Goal: Check status: Check status

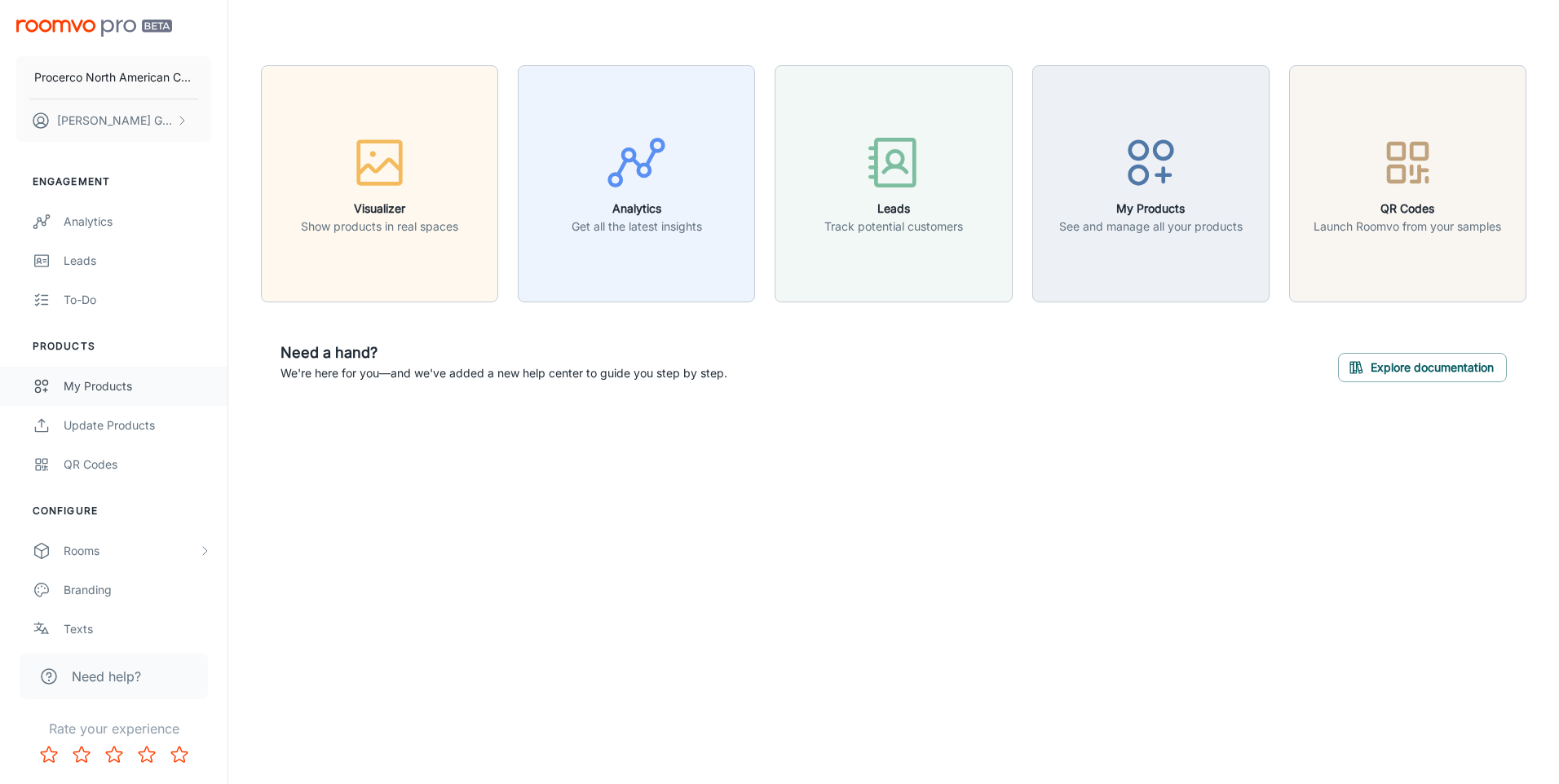
click at [119, 378] on div "My Products" at bounding box center [136, 387] width 147 height 18
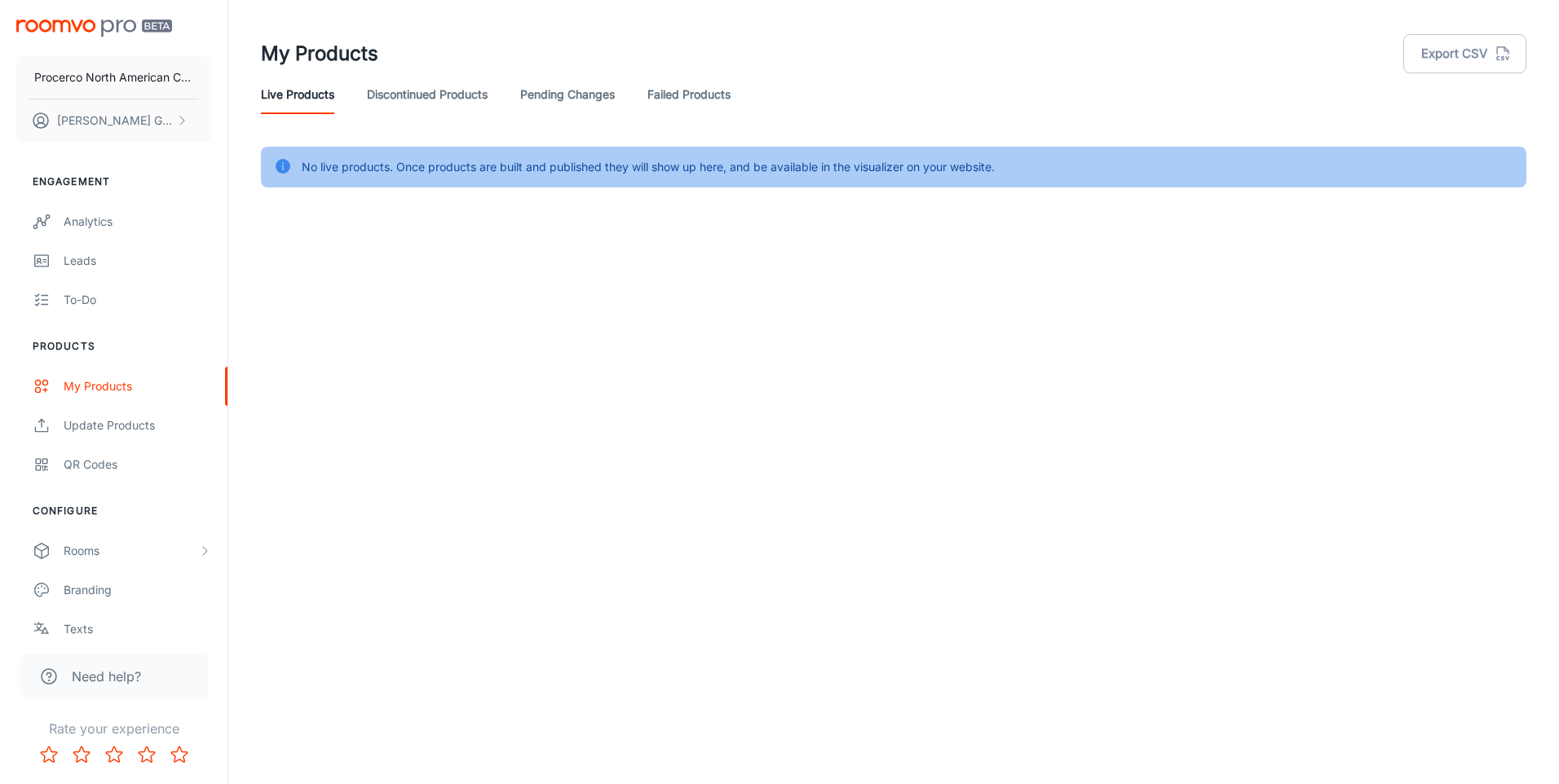
click at [685, 96] on link "Failed Products" at bounding box center [689, 94] width 83 height 39
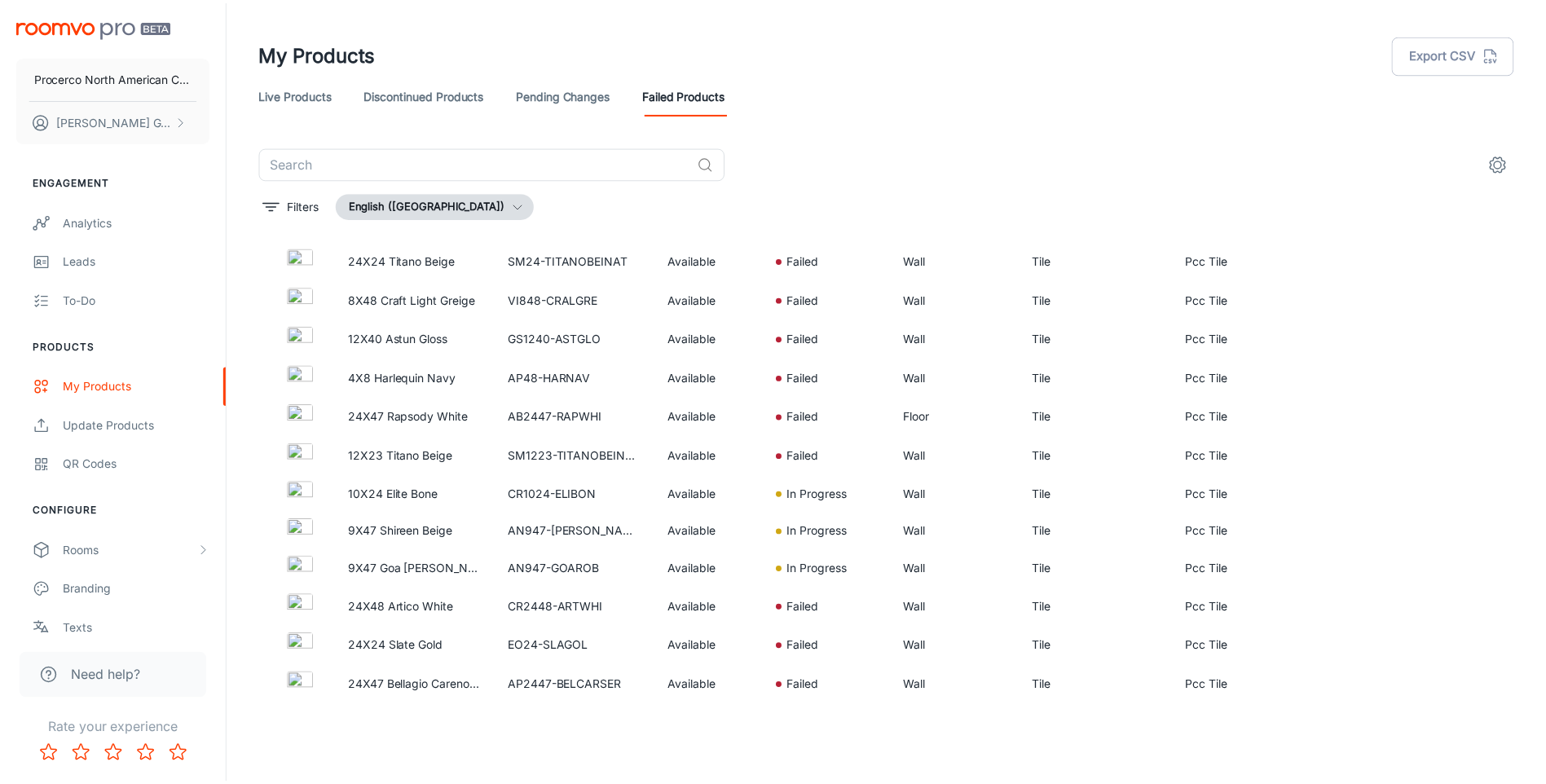
scroll to position [312, 0]
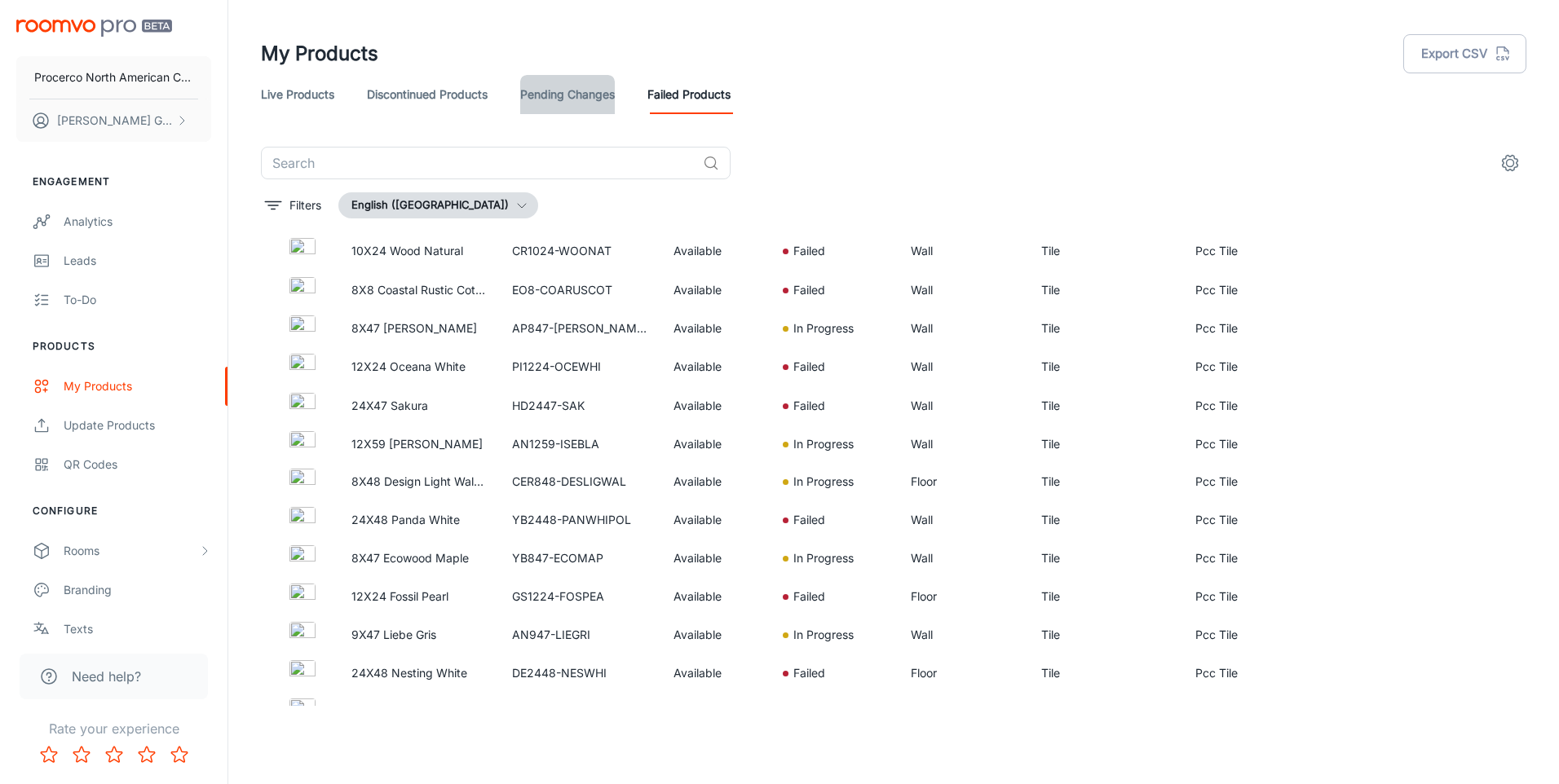
click at [570, 87] on link "Pending Changes" at bounding box center [567, 94] width 95 height 39
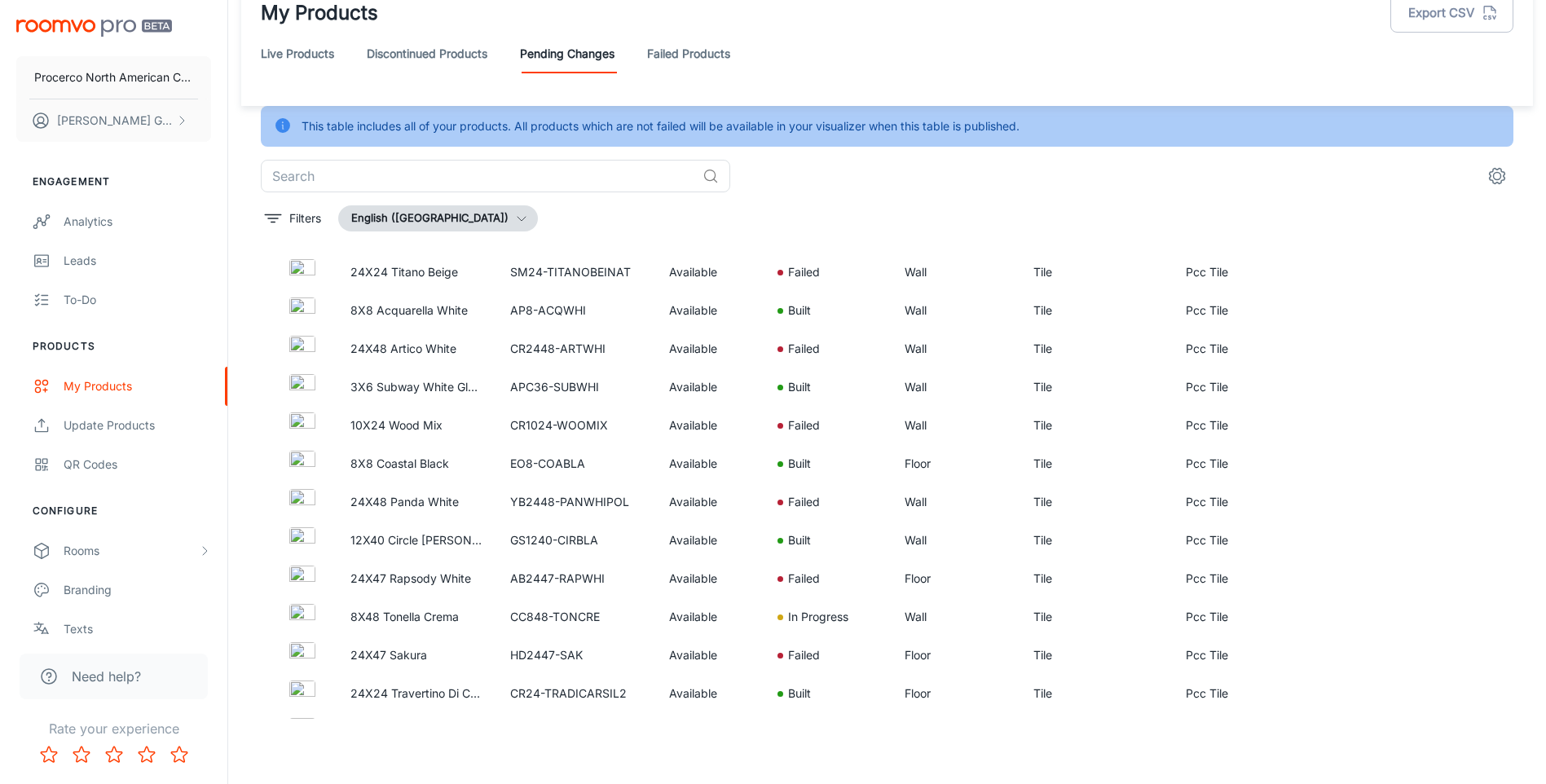
scroll to position [6432, 0]
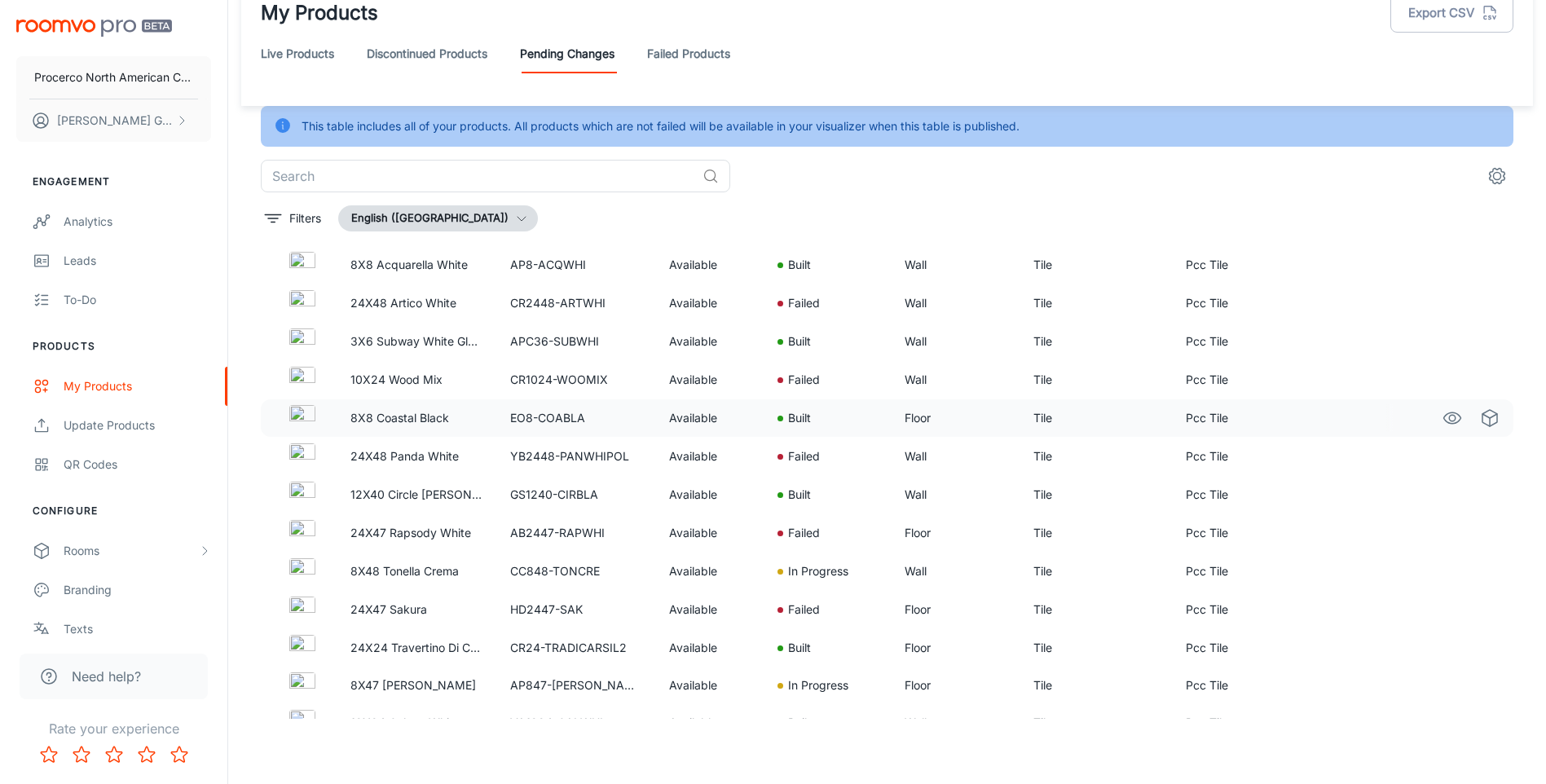
click at [290, 417] on img at bounding box center [302, 417] width 26 height 26
click at [1483, 416] on polyline "See in Virtual Samples" at bounding box center [1490, 415] width 14 height 5
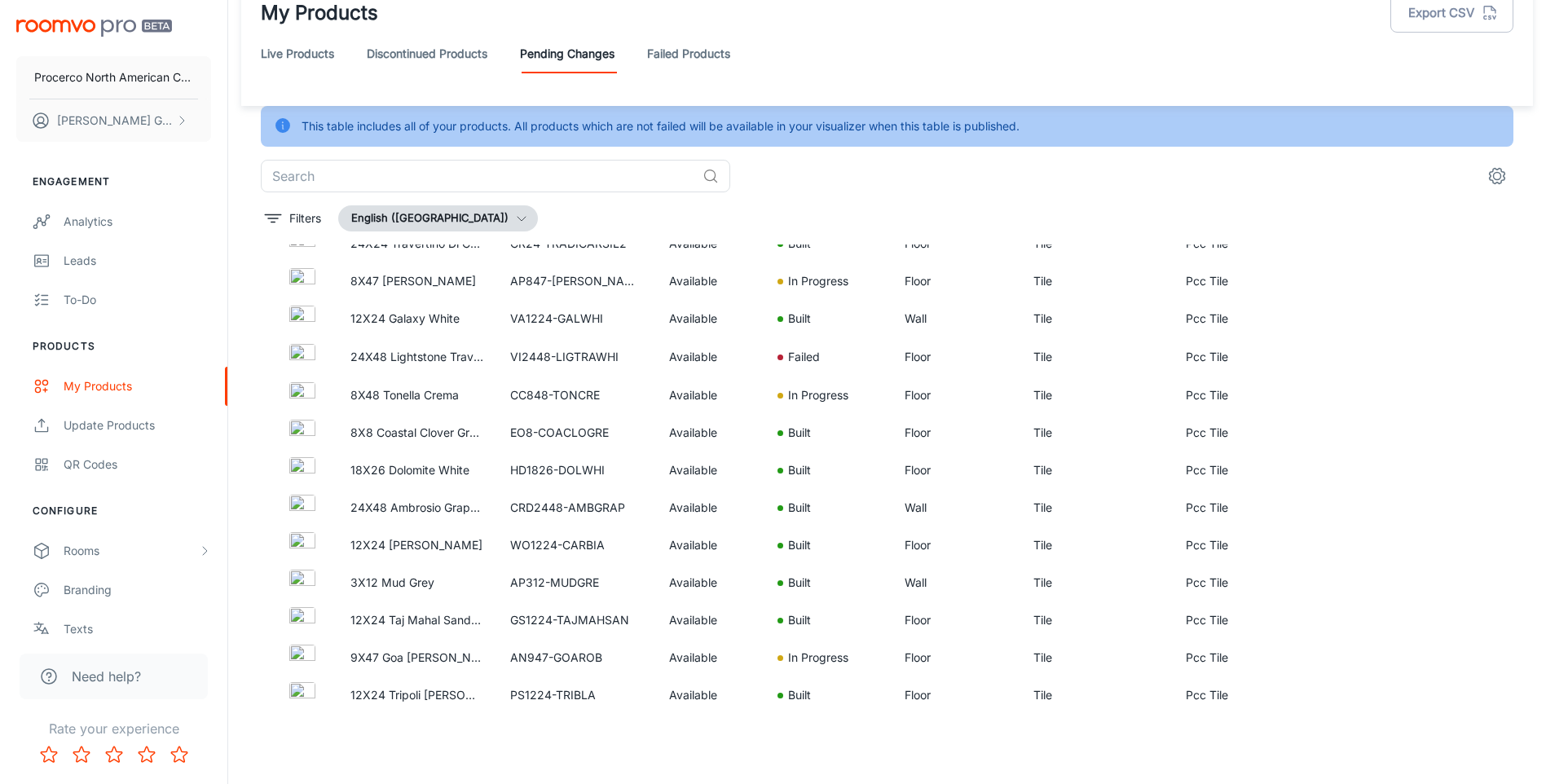
scroll to position [7396, 0]
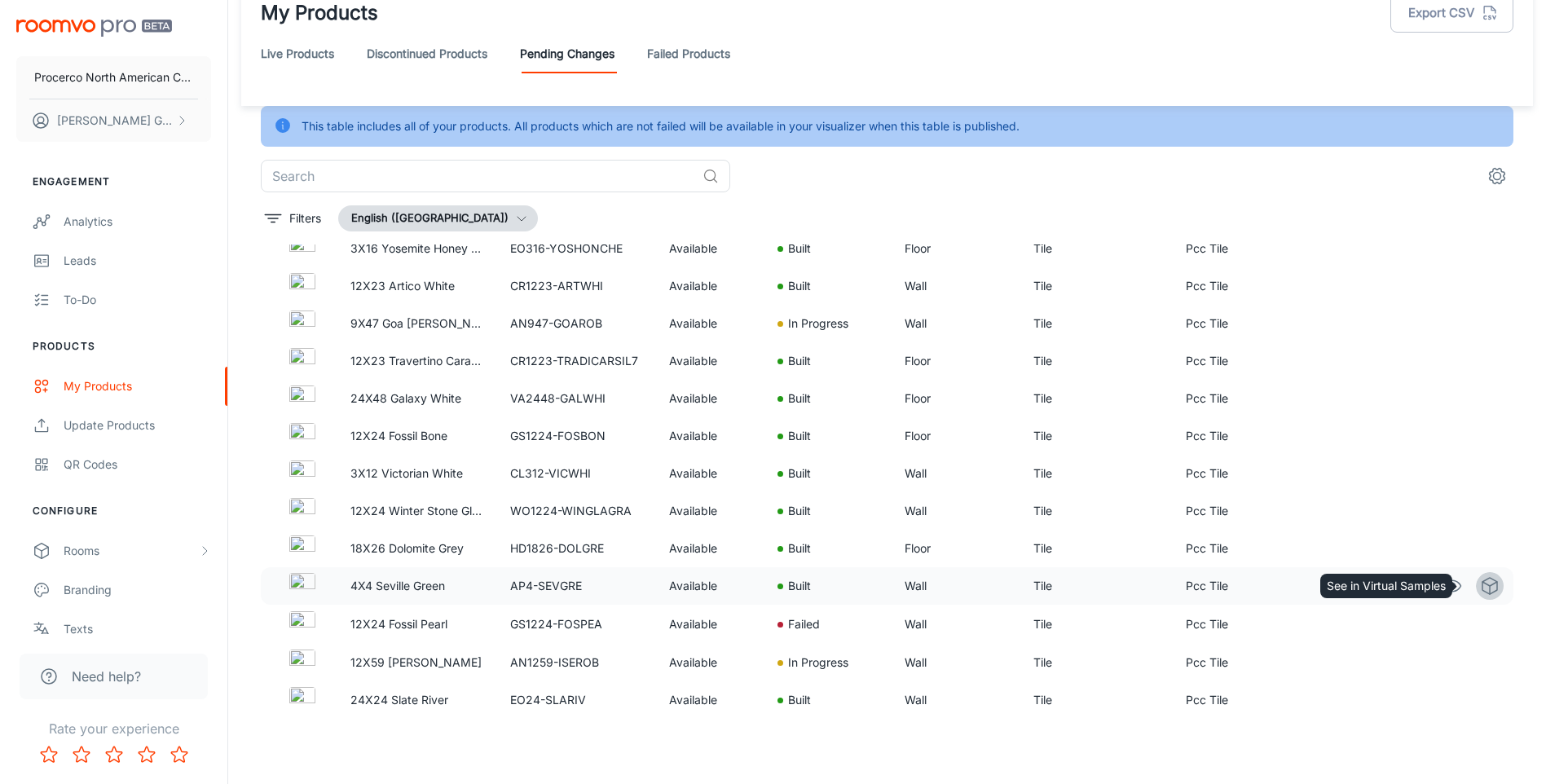
click at [1483, 584] on polyline "See in Virtual Samples" at bounding box center [1490, 583] width 14 height 5
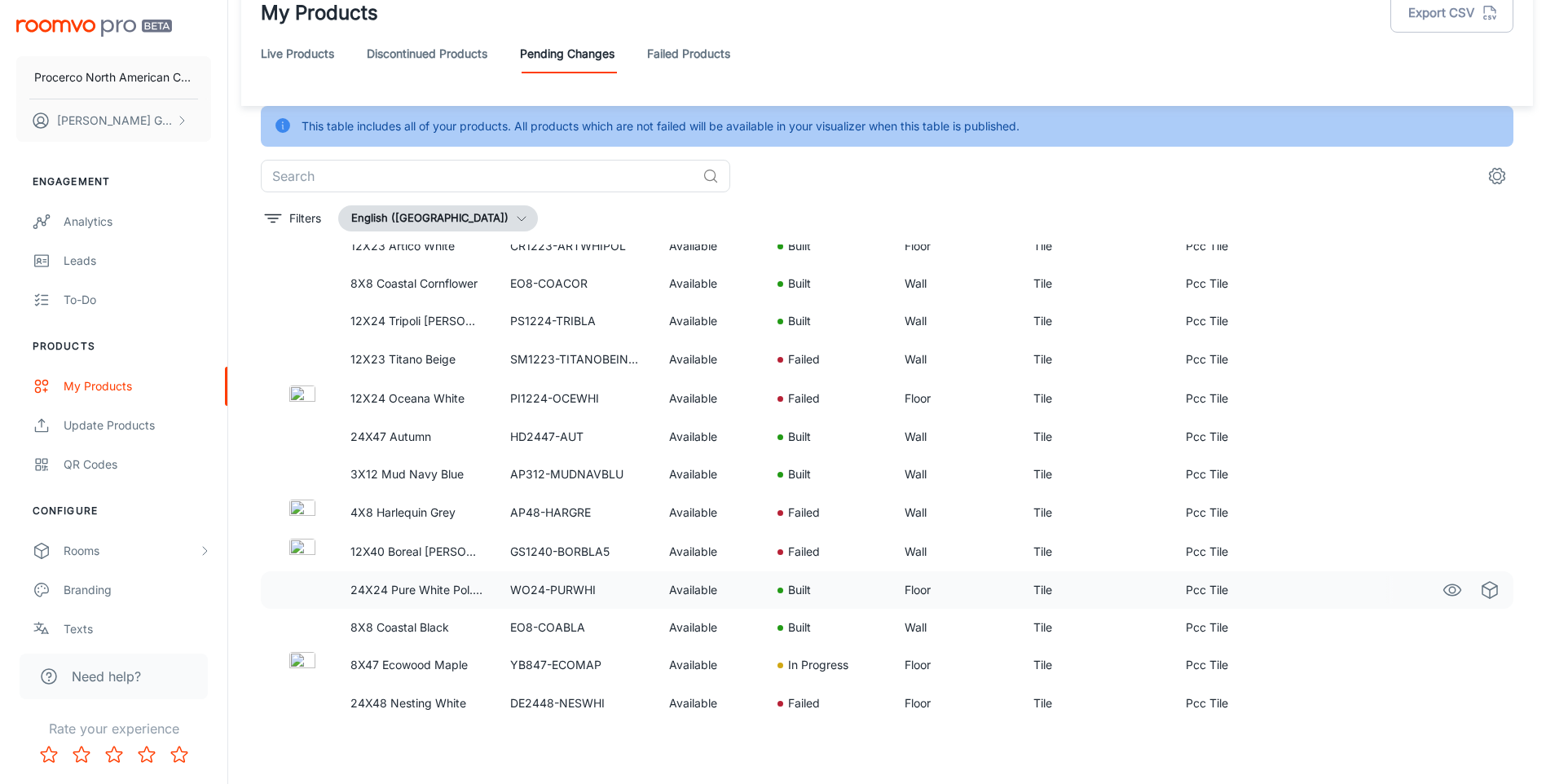
scroll to position [2915, 0]
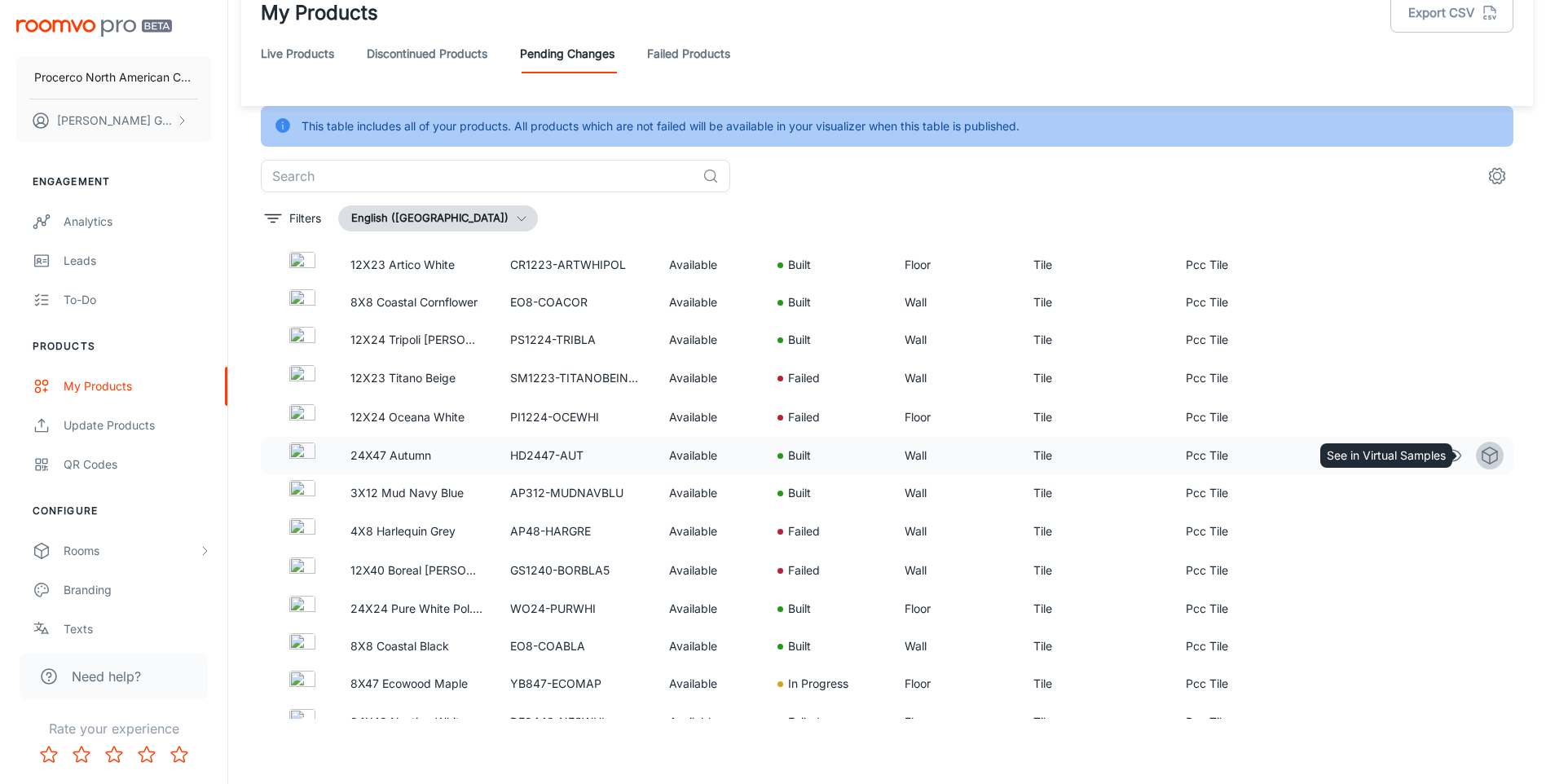
click at [1480, 453] on icon "See in Virtual Samples" at bounding box center [1490, 455] width 20 height 20
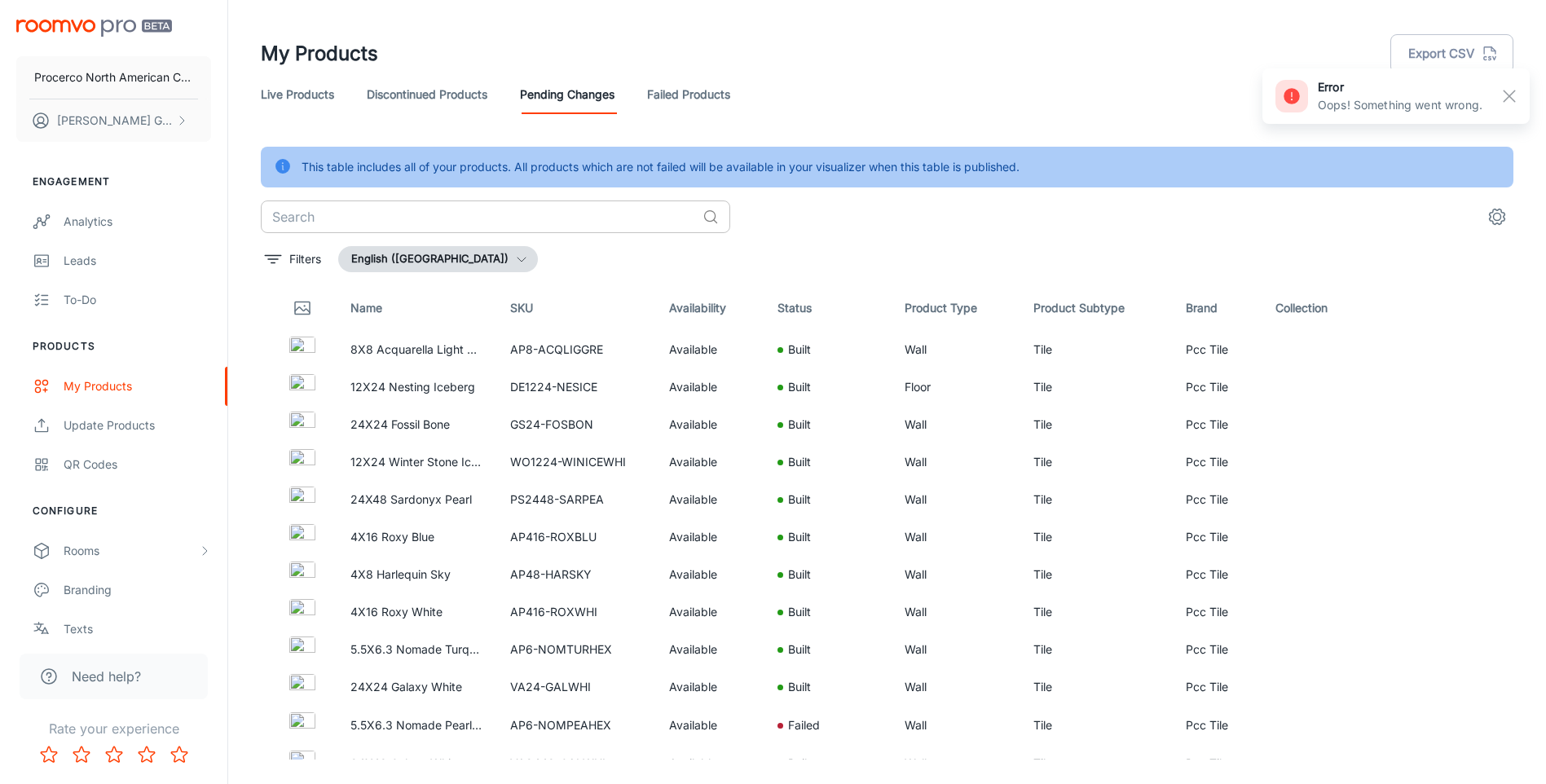
click at [405, 220] on input "text" at bounding box center [479, 217] width 436 height 33
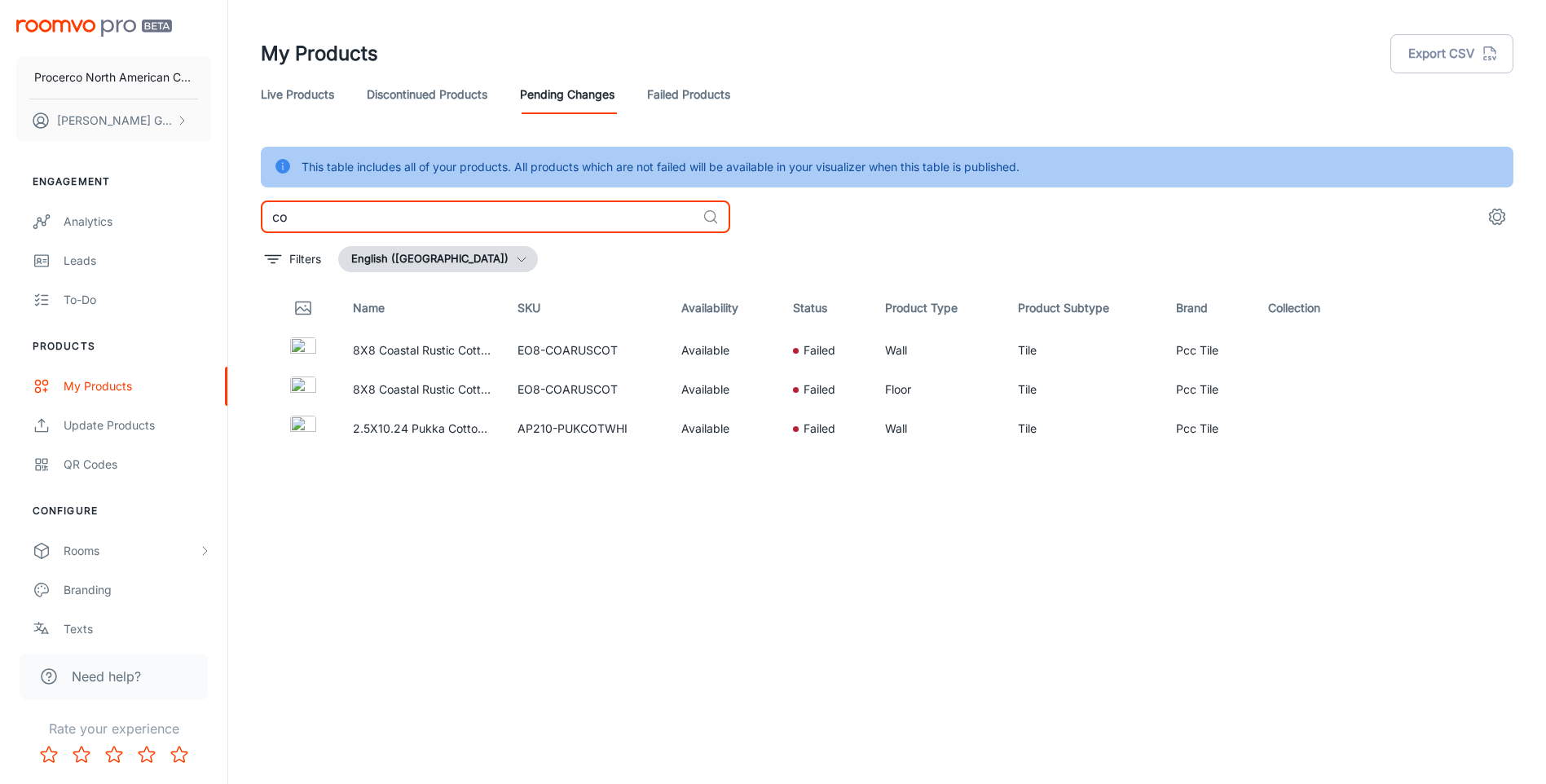
type input "c"
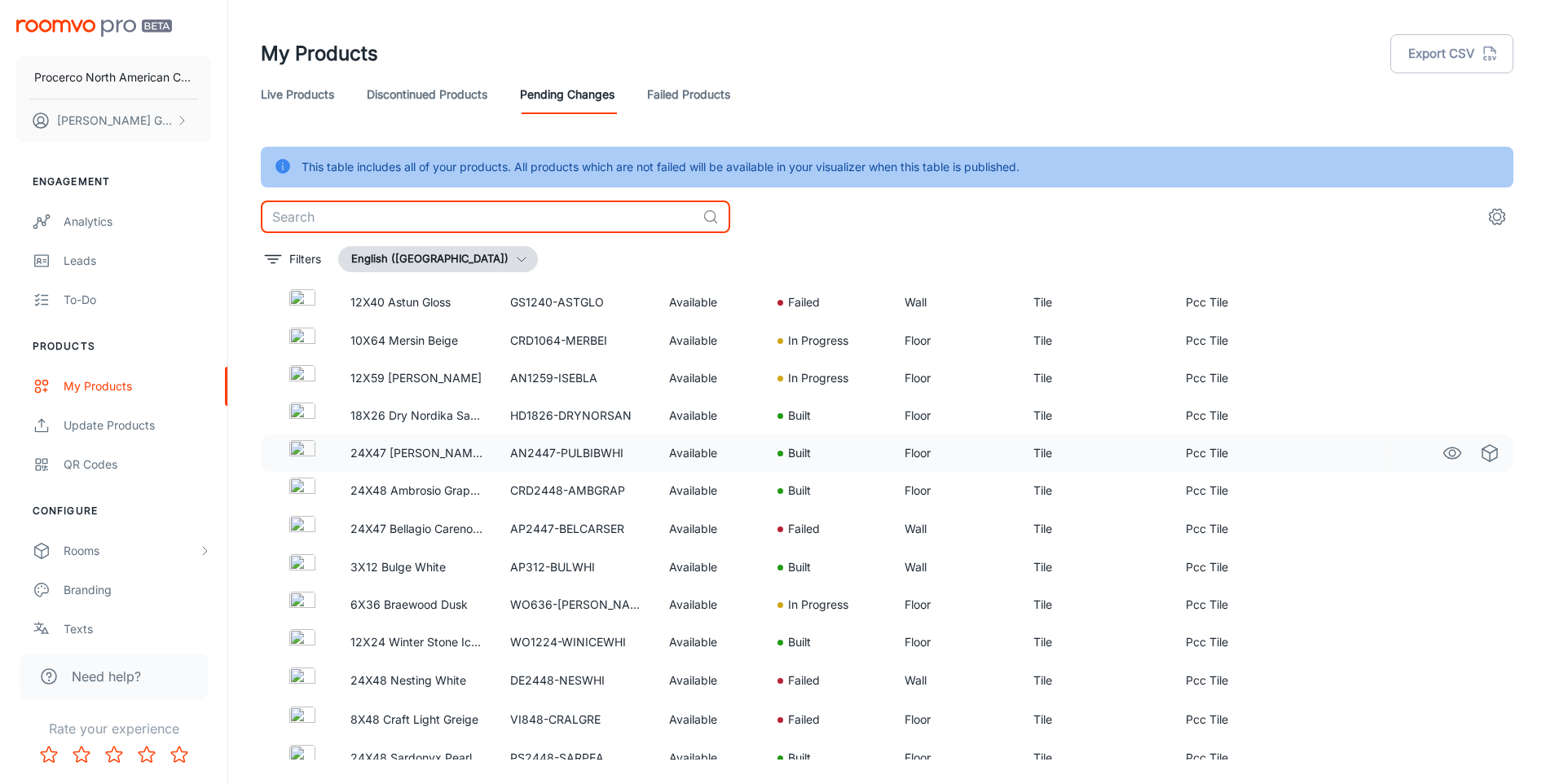
scroll to position [782, 0]
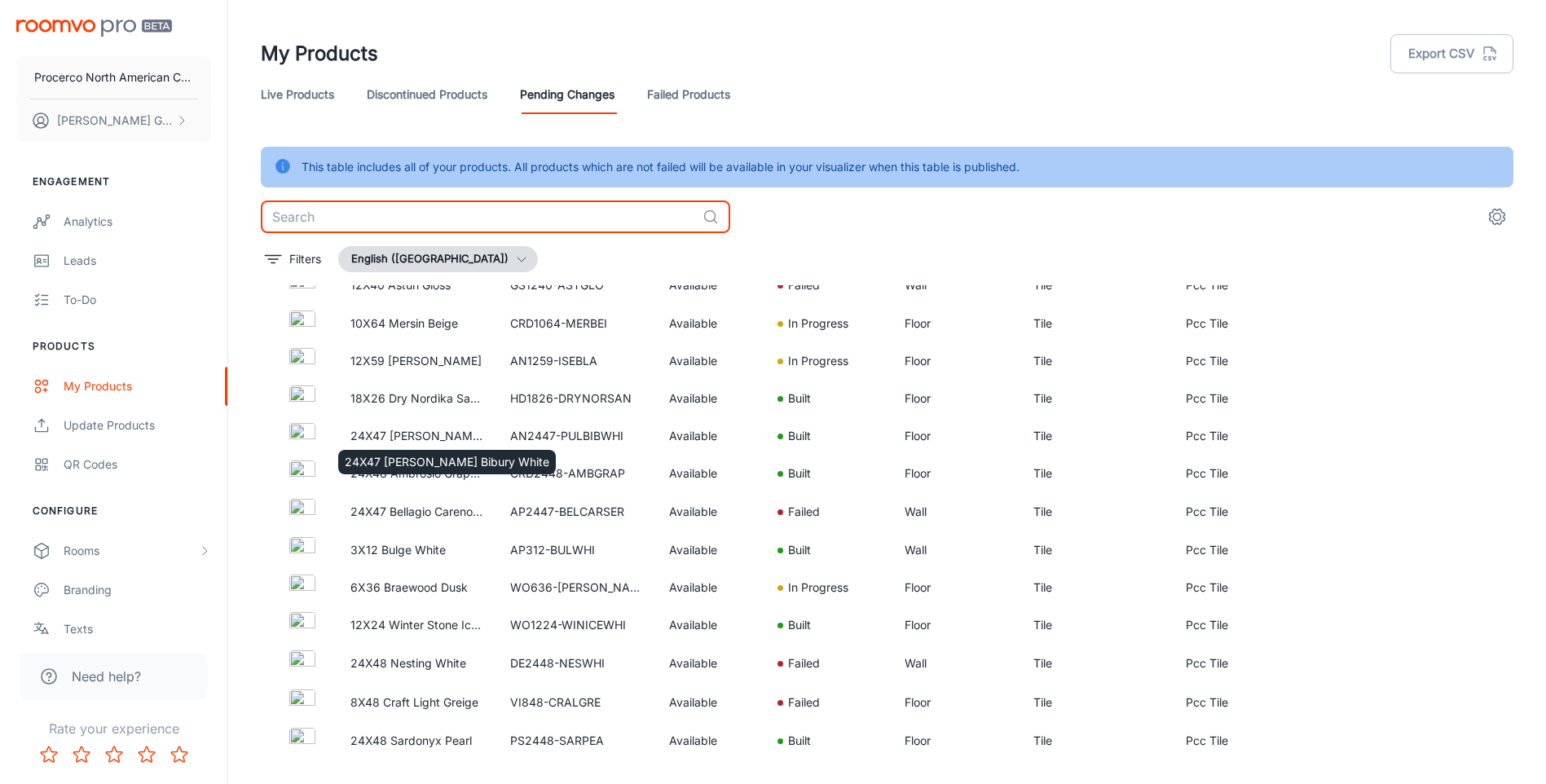
click at [375, 438] on div "24X47 [PERSON_NAME] Bibury White" at bounding box center [447, 456] width 220 height 37
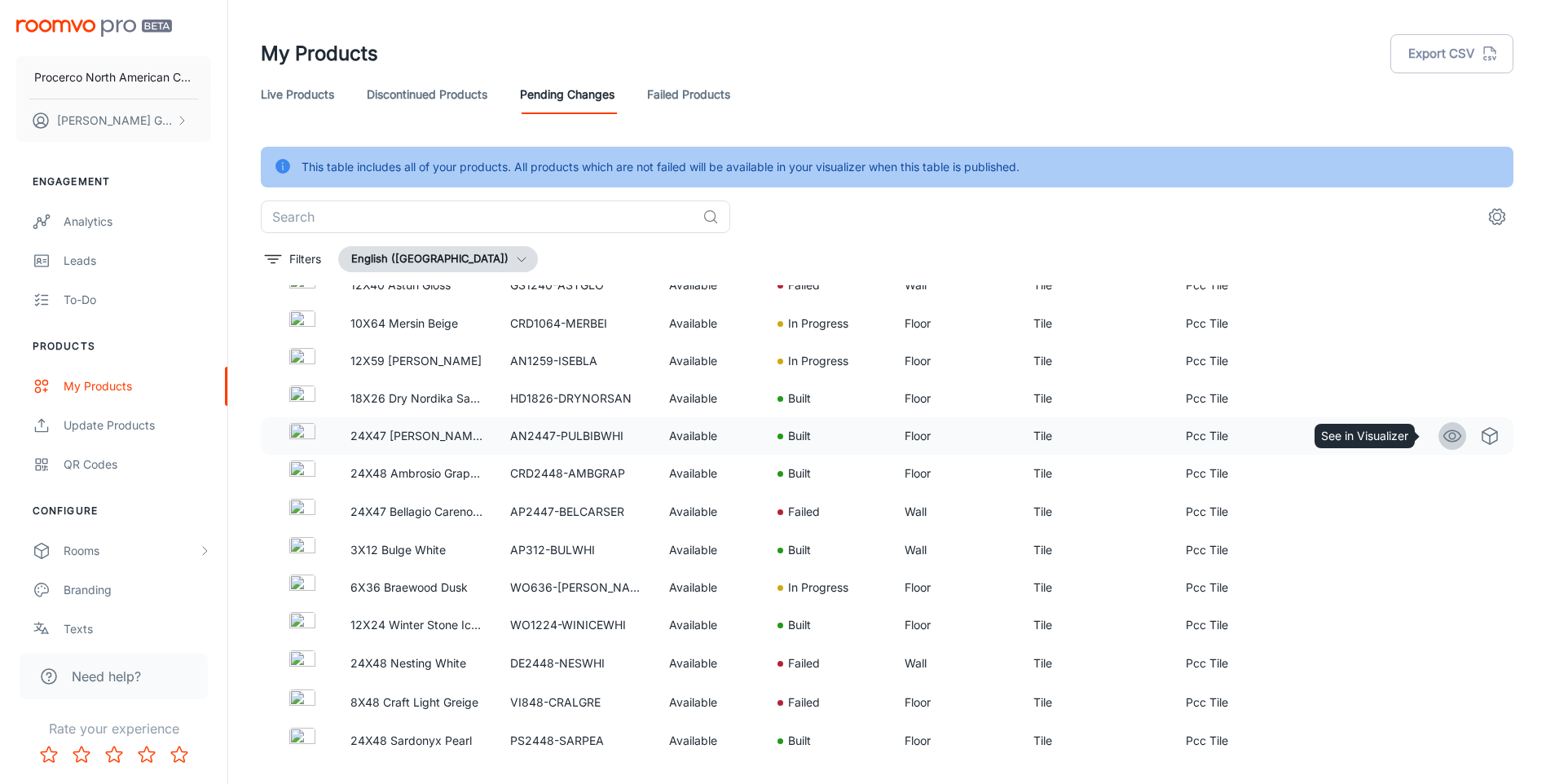
click at [1450, 441] on link "See in Visualizer" at bounding box center [1452, 435] width 28 height 28
